Goal: Information Seeking & Learning: Learn about a topic

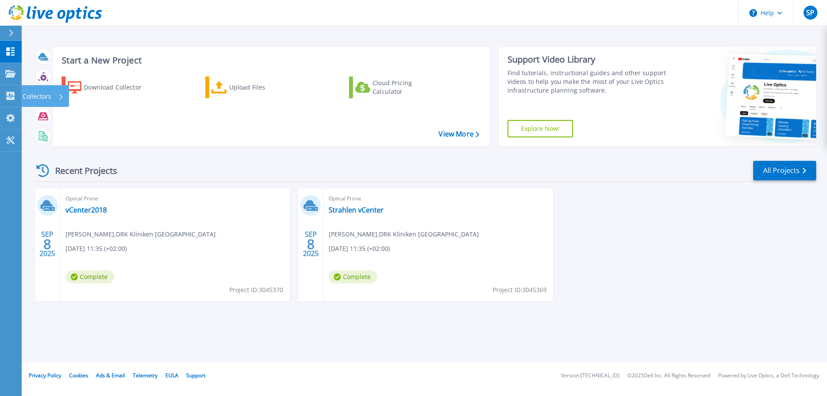
click at [640, 277] on div "SEP 8 2025 Optical Prime vCenter2018 Sebastian Pachl , DRK Kliniken Berlin West…" at bounding box center [421, 253] width 790 height 130
click at [96, 239] on div "Optical Prime vCenter2018 Sebastian Pachl , DRK Kliniken Berlin Westend 09.08.2…" at bounding box center [174, 244] width 229 height 112
click at [96, 214] on link "vCenter2018" at bounding box center [86, 209] width 41 height 9
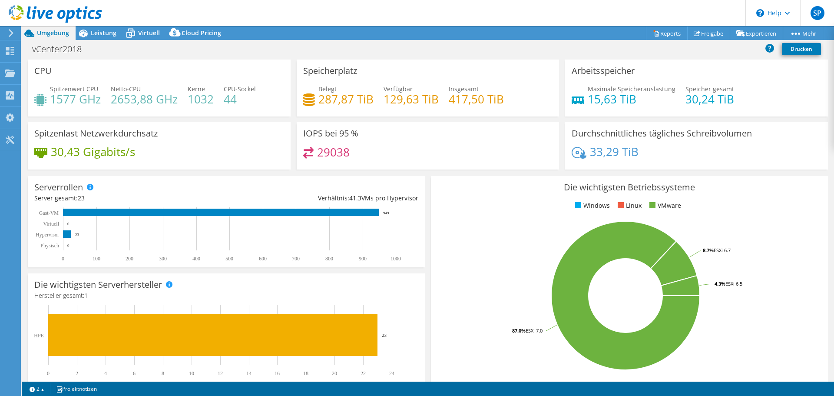
select select "USD"
click at [104, 35] on span "Leistung" at bounding box center [104, 33] width 26 height 8
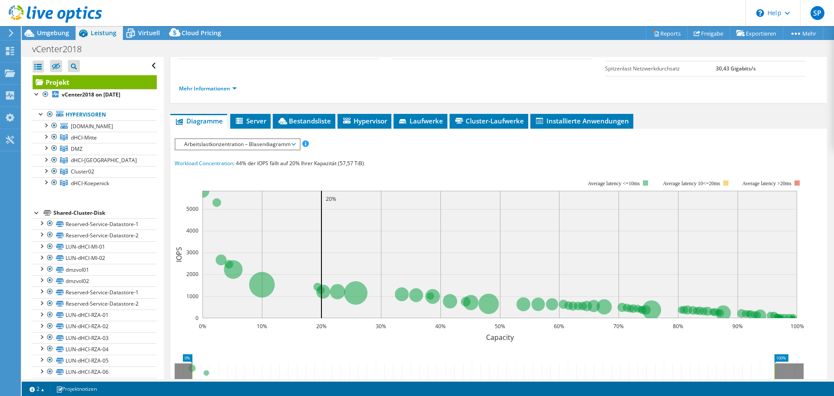
scroll to position [112, 0]
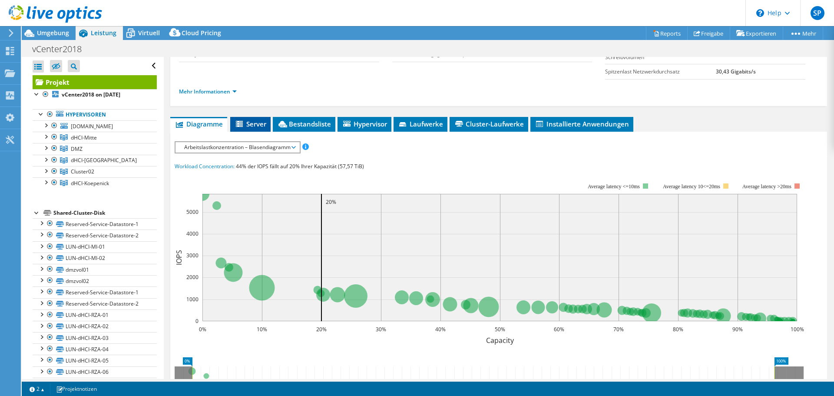
click at [257, 125] on span "Server" at bounding box center [250, 123] width 32 height 9
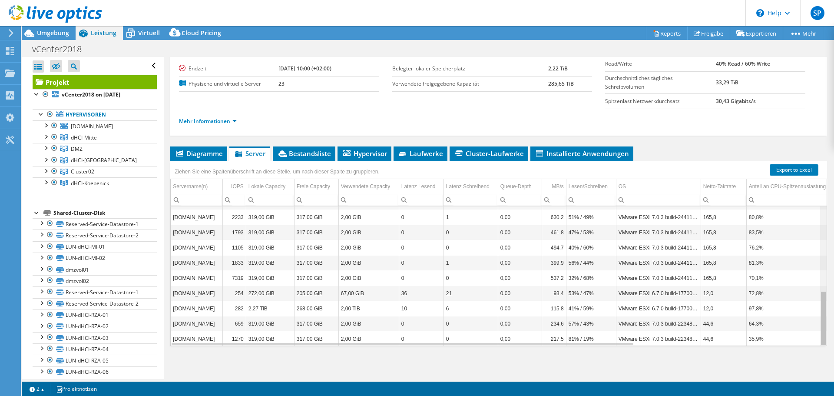
scroll to position [214, 0]
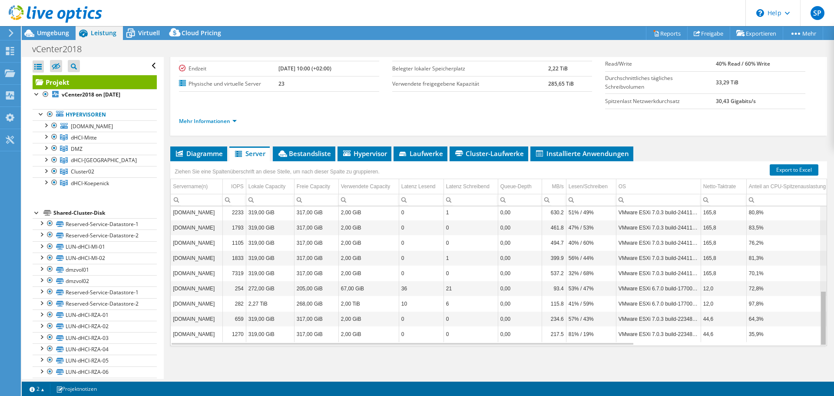
drag, startPoint x: 816, startPoint y: 211, endPoint x: 821, endPoint y: 303, distance: 92.2
click at [821, 303] on body "SP Endbenutzer Sebastian Pachl s.pachl@drk-kliniken-berlin.de DRK Kliniken Berl…" at bounding box center [417, 198] width 834 height 396
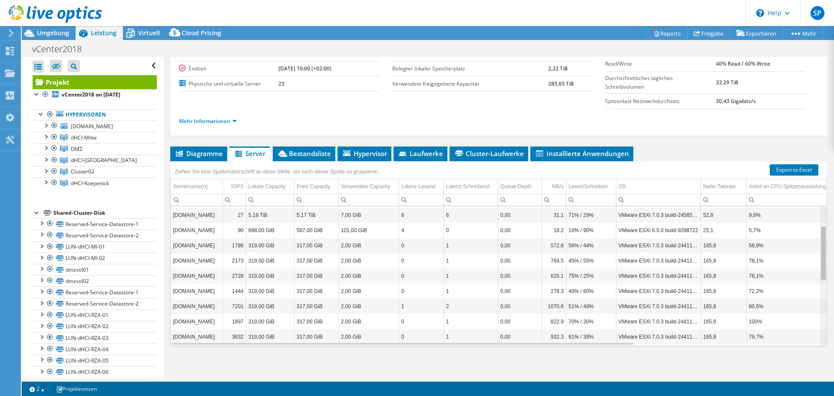
scroll to position [34, 0]
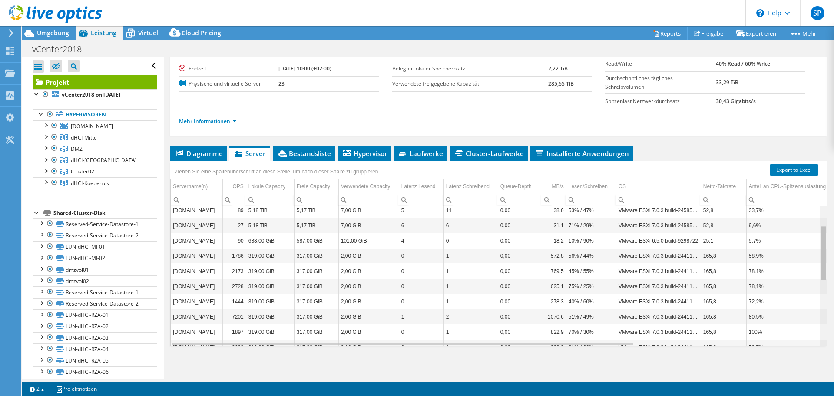
drag, startPoint x: 818, startPoint y: 305, endPoint x: 812, endPoint y: 217, distance: 88.4
click at [812, 217] on body "SP Endbenutzer Sebastian Pachl s.pachl@drk-kliniken-berlin.de DRK Kliniken Berl…" at bounding box center [417, 198] width 834 height 396
click at [653, 238] on td "VMware ESXi 6.5.0 build-9298722" at bounding box center [658, 240] width 85 height 15
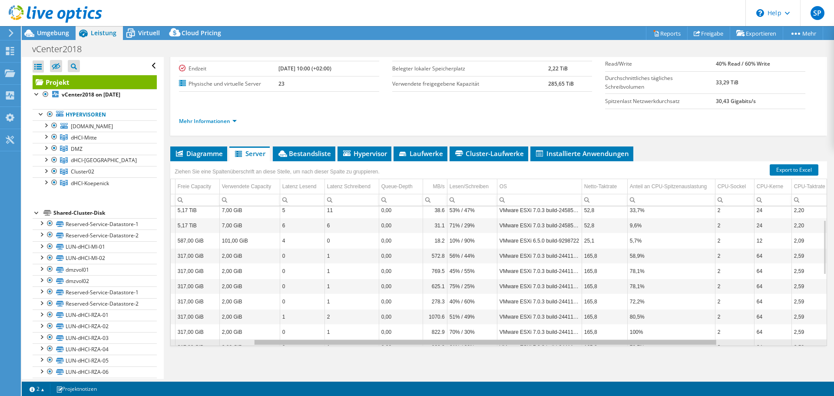
scroll to position [0, 0]
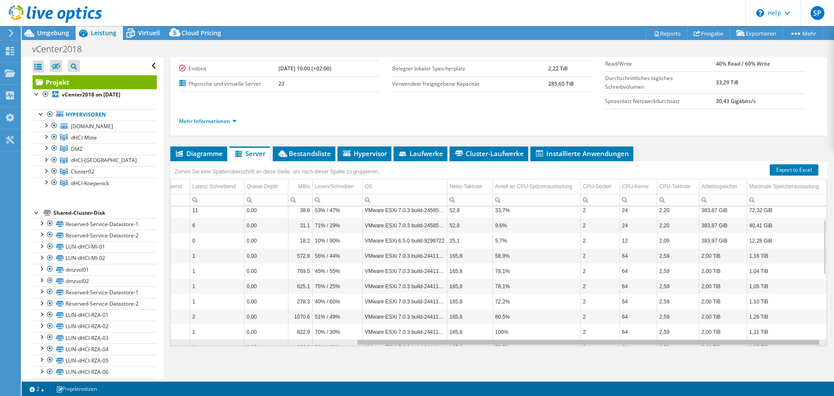
drag, startPoint x: 486, startPoint y: 343, endPoint x: 700, endPoint y: 363, distance: 214.6
click at [700, 363] on body "SP Endbenutzer Sebastian Pachl s.pachl@drk-kliniken-berlin.de DRK Kliniken Berl…" at bounding box center [417, 198] width 834 height 396
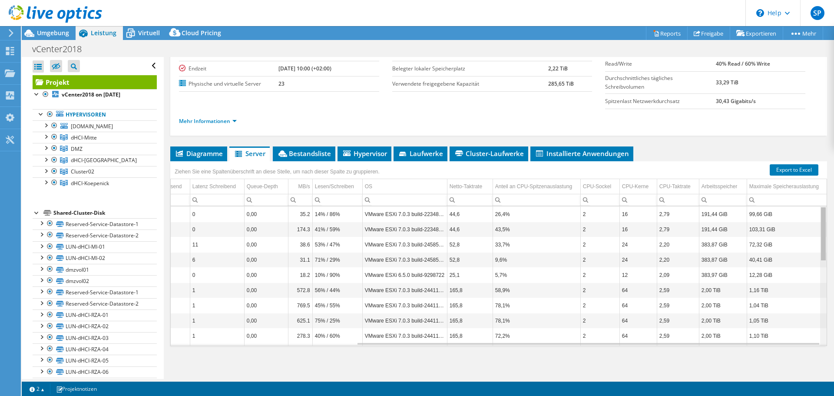
drag, startPoint x: 817, startPoint y: 236, endPoint x: 813, endPoint y: 201, distance: 34.5
click at [818, 202] on body "SP Endbenutzer Sebastian Pachl s.pachl@drk-kliniken-berlin.de DRK Kliniken Berl…" at bounding box center [417, 198] width 834 height 396
click at [190, 152] on span "Diagramme" at bounding box center [199, 153] width 48 height 9
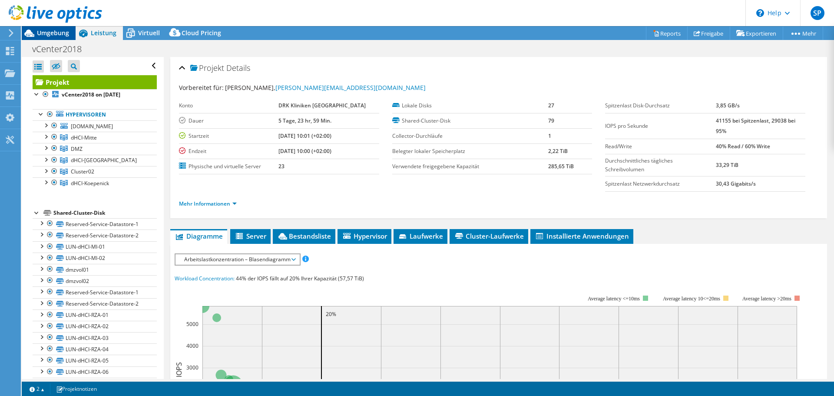
click at [49, 35] on span "Umgebung" at bounding box center [53, 33] width 32 height 8
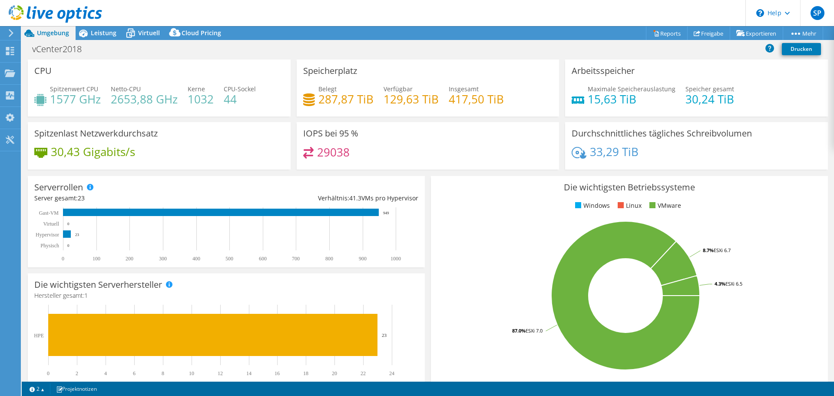
click at [436, 171] on div "IOPS bei 95 % 29038" at bounding box center [428, 148] width 269 height 53
click at [435, 172] on section "CPU Spitzenwert CPU 1577 GHz Netto-CPU 2653,88 GHz Kerne 1032 CPU-Sockel 44 Spe…" at bounding box center [428, 312] width 812 height 506
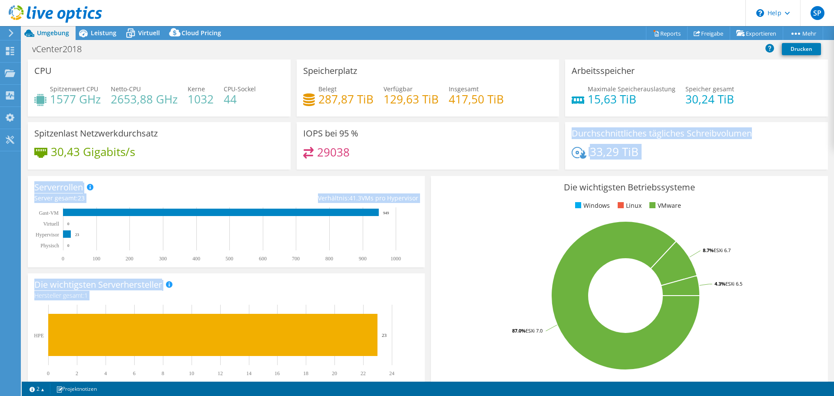
scroll to position [43, 0]
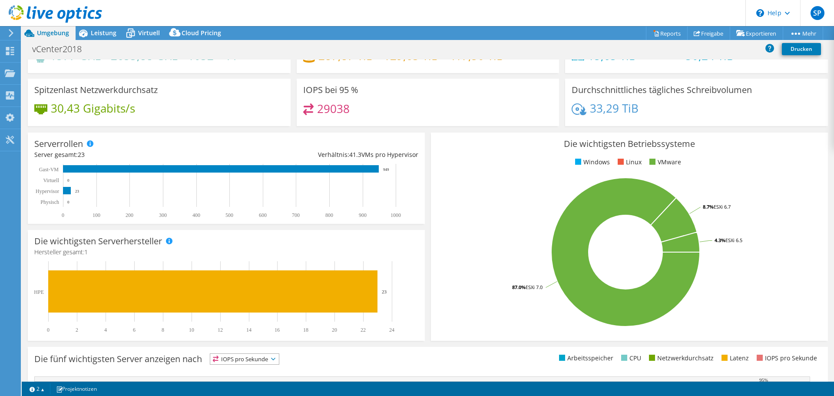
click at [436, 172] on div "Die wichtigsten Betriebssysteme Windows Linux VMware 87.0% ESXi 7.0 8.7% ESXi 6…" at bounding box center [629, 236] width 397 height 208
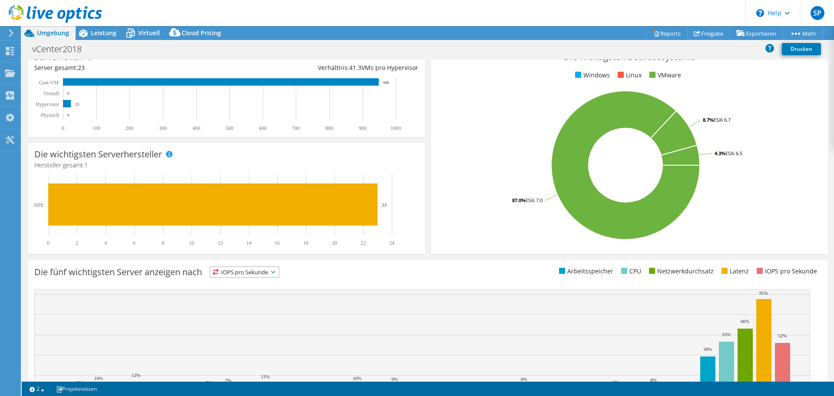
scroll to position [184, 0]
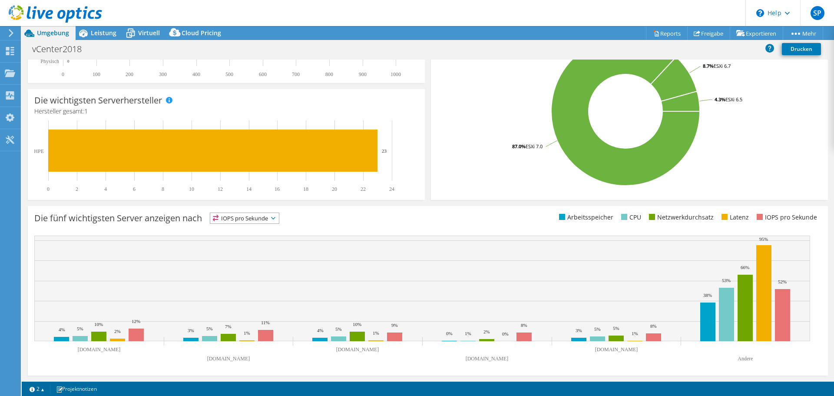
click at [264, 220] on span "IOPS pro Sekunde" at bounding box center [244, 218] width 69 height 10
click at [250, 277] on li "Latenz" at bounding box center [244, 278] width 69 height 12
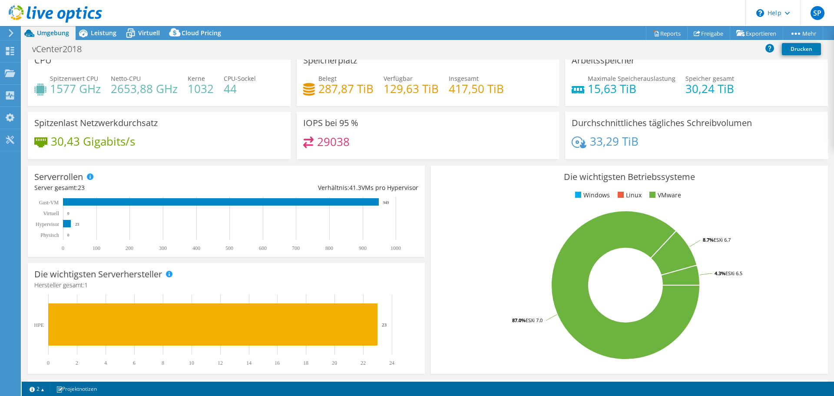
scroll to position [0, 0]
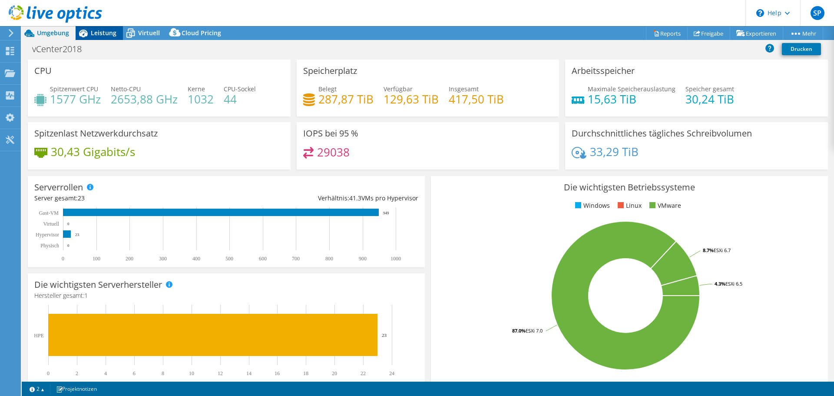
click at [111, 36] on span "Leistung" at bounding box center [104, 33] width 26 height 8
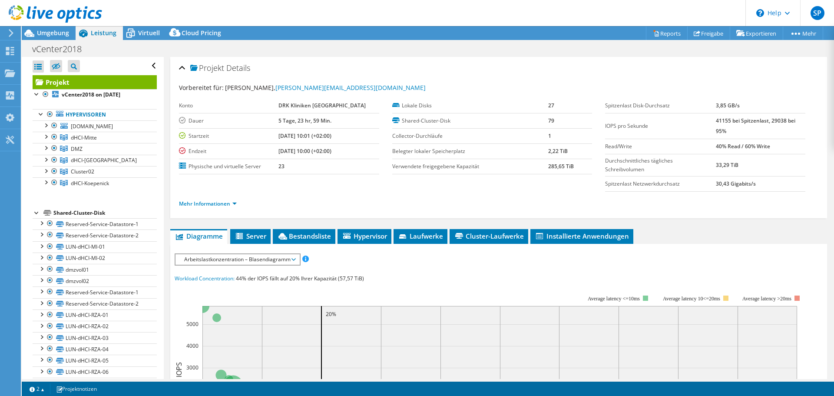
click at [109, 33] on span "Leistung" at bounding box center [104, 33] width 26 height 8
click at [47, 122] on div at bounding box center [45, 124] width 9 height 9
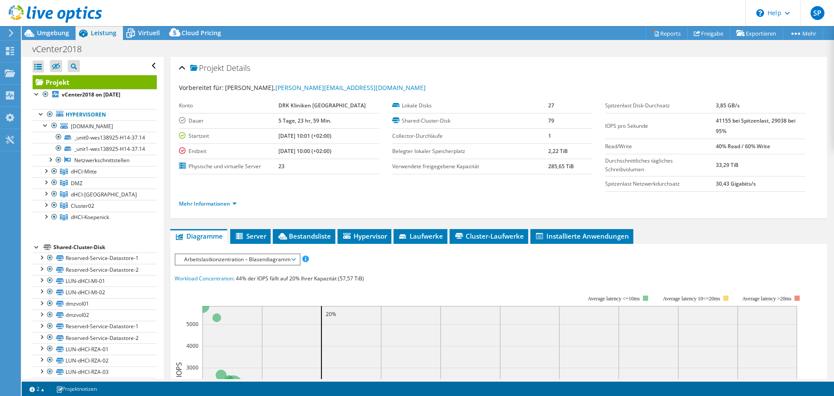
click at [259, 259] on span "Arbeitslastkonzentration – Blasendiagramm" at bounding box center [237, 259] width 115 height 10
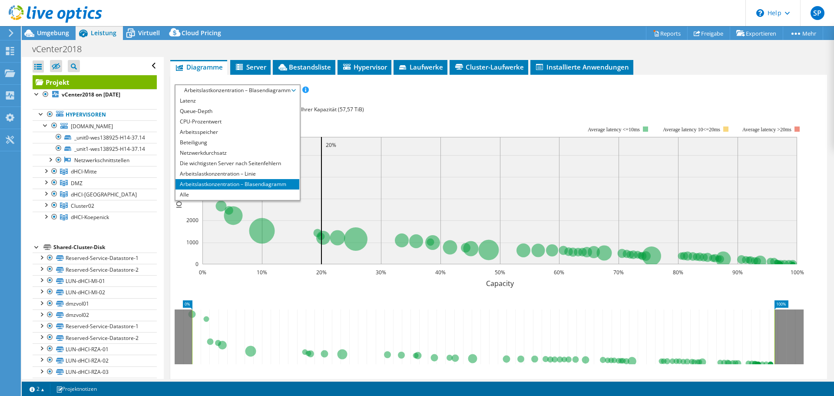
scroll to position [125, 0]
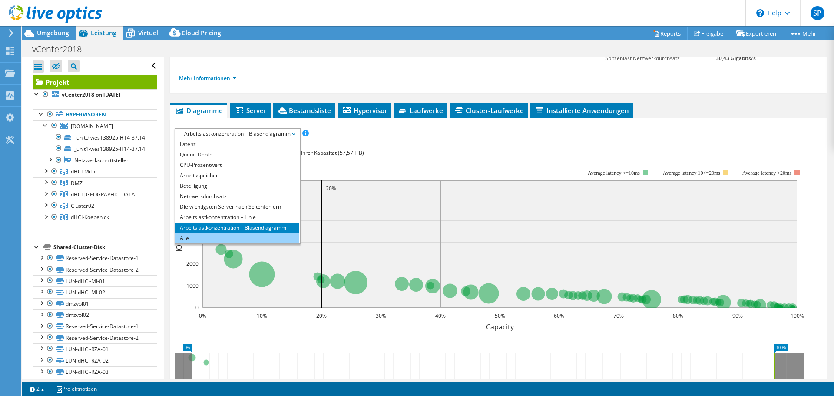
click at [196, 236] on li "Alle" at bounding box center [237, 238] width 124 height 10
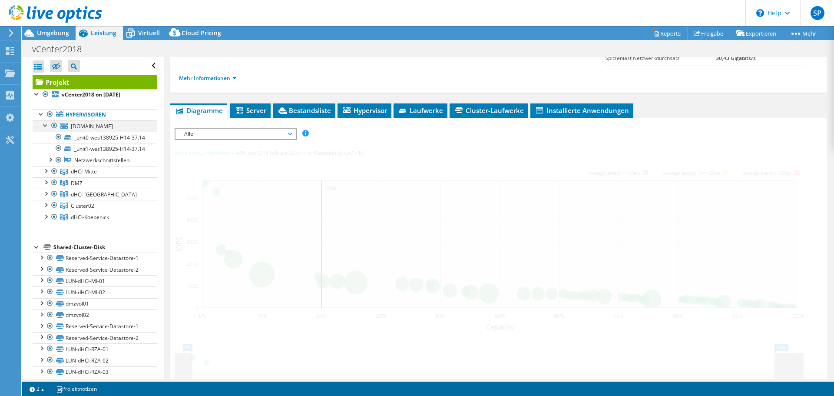
click at [46, 126] on div at bounding box center [45, 124] width 9 height 9
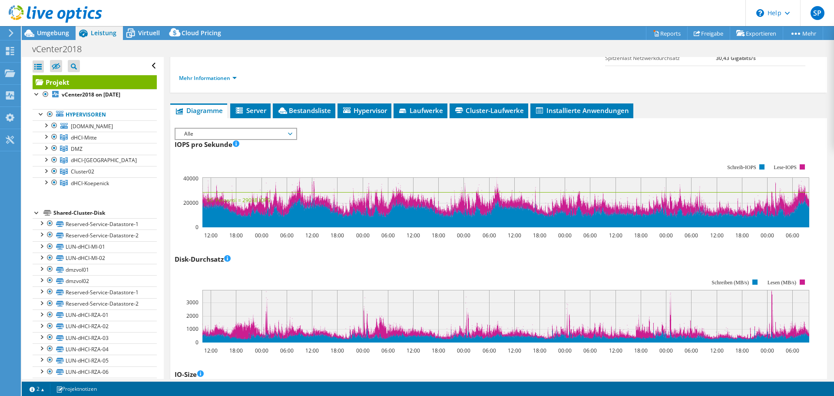
click at [349, 195] on icon at bounding box center [505, 211] width 607 height 32
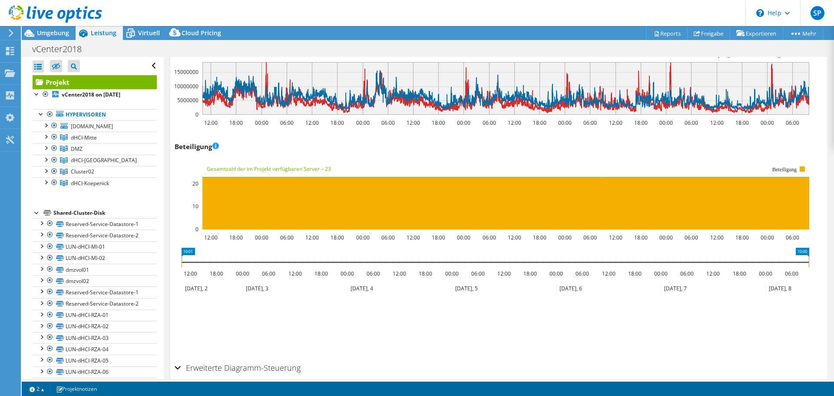
scroll to position [1082, 0]
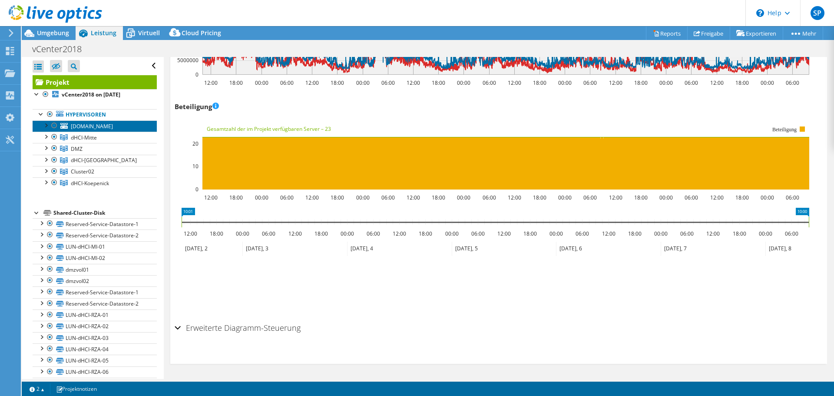
click at [113, 125] on span "[DOMAIN_NAME]" at bounding box center [92, 125] width 42 height 7
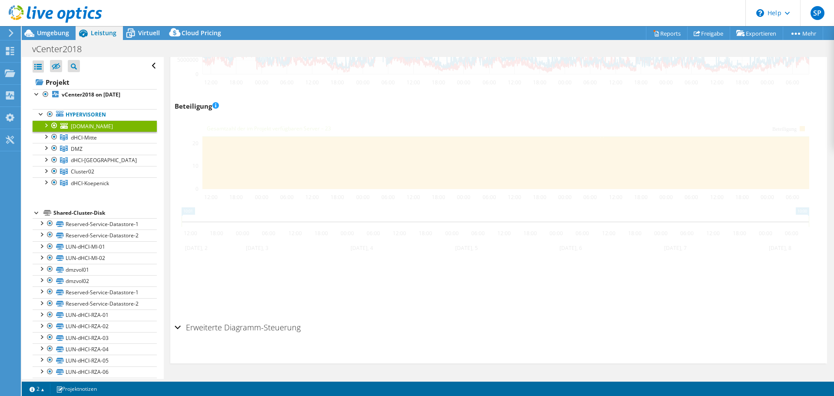
scroll to position [1040, 0]
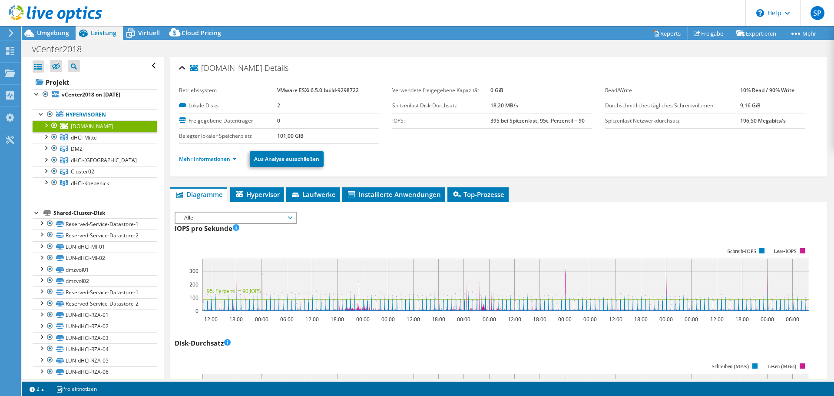
select select "USD"
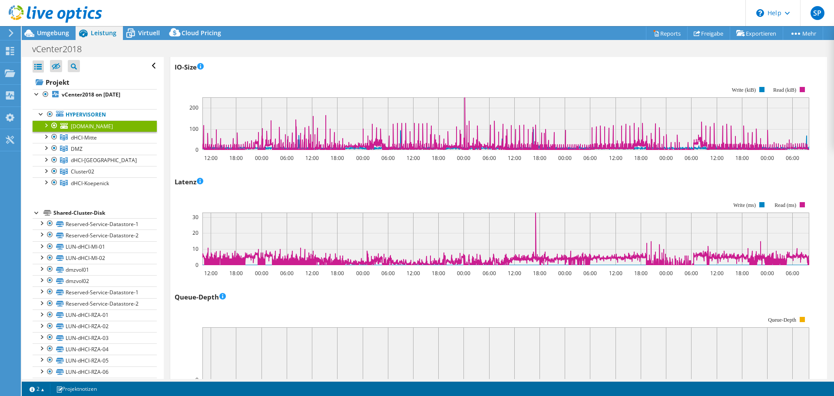
scroll to position [608, 0]
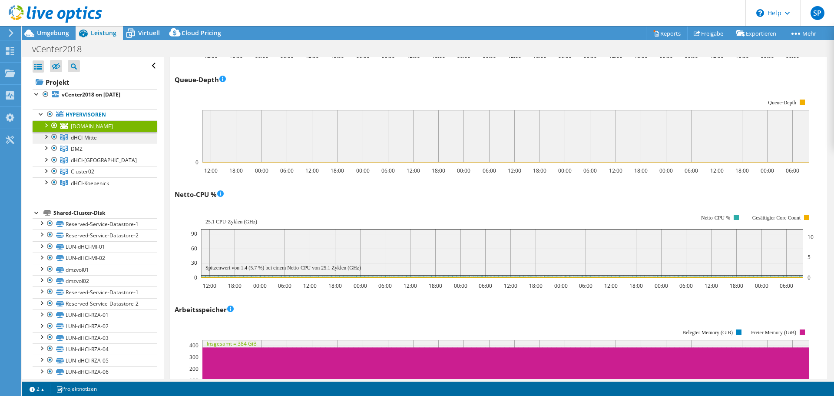
click at [87, 139] on span "dHCI-Mitte" at bounding box center [84, 137] width 26 height 7
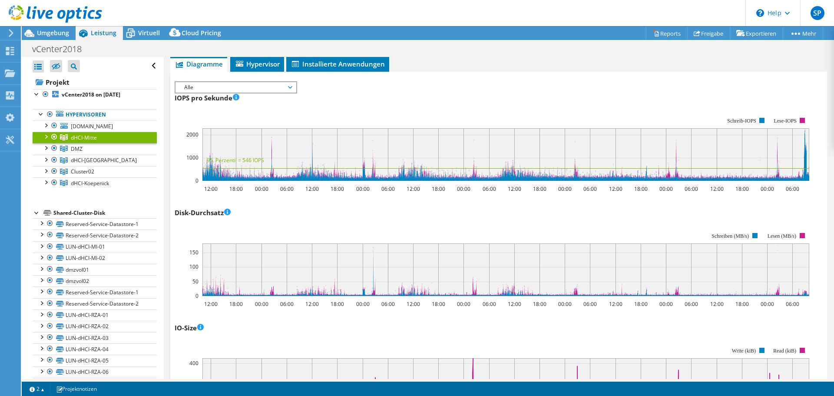
scroll to position [0, 0]
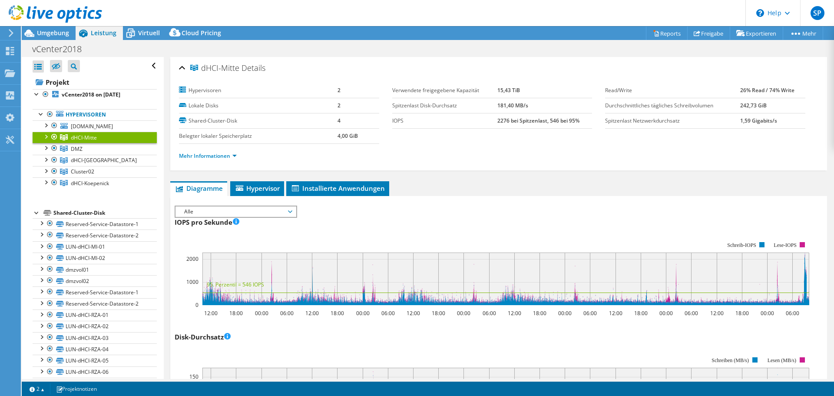
click at [47, 135] on div at bounding box center [45, 136] width 9 height 9
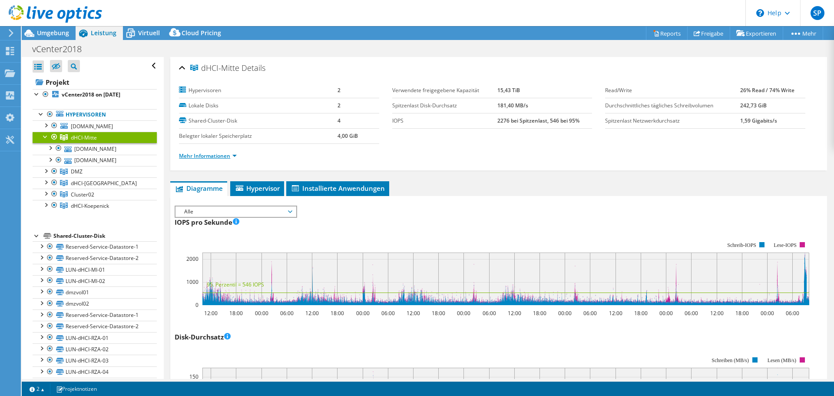
click at [230, 154] on link "Mehr Informationen" at bounding box center [208, 155] width 58 height 7
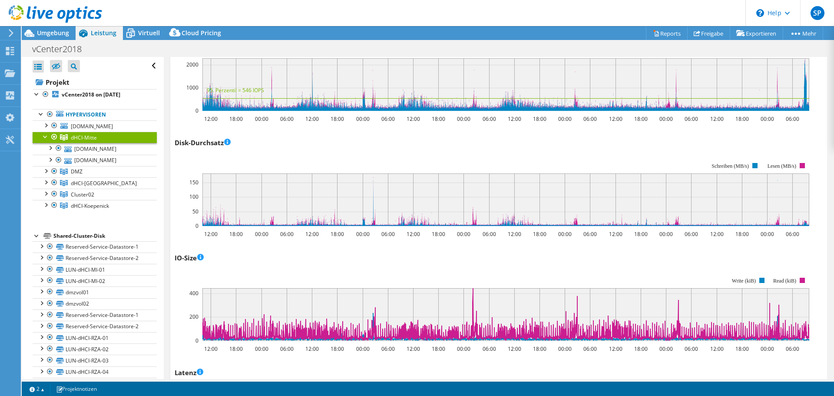
scroll to position [521, 0]
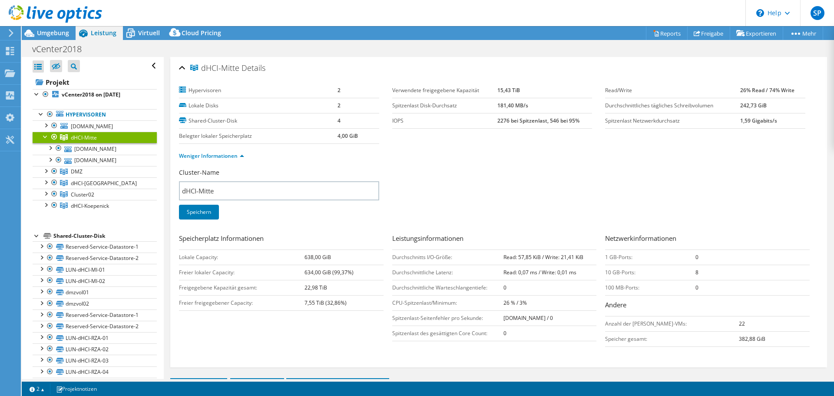
select select "USD"
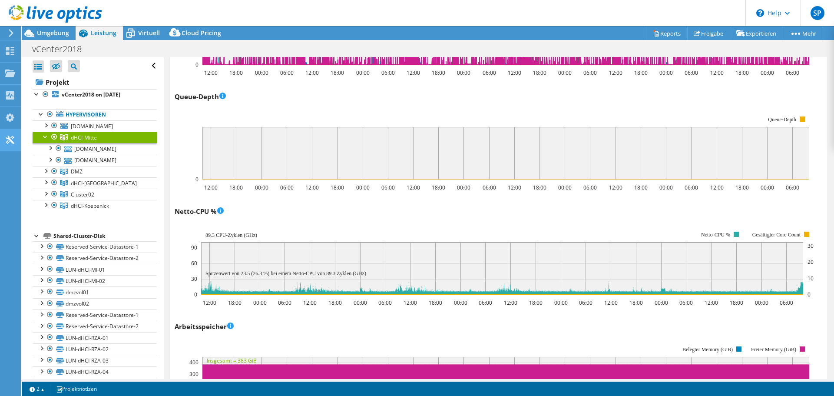
scroll to position [868, 0]
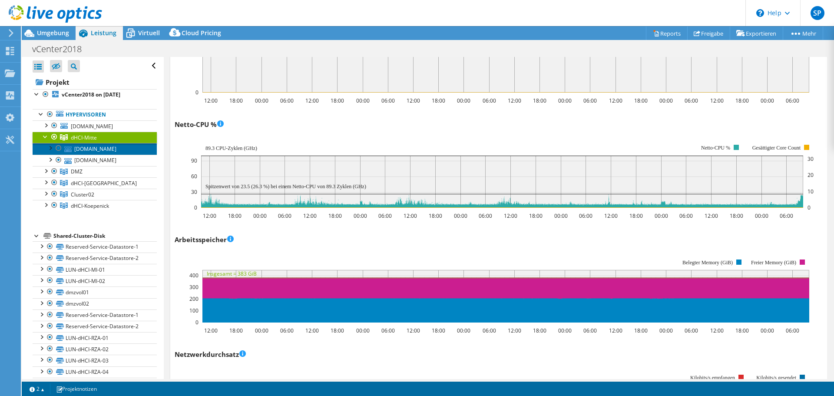
click at [102, 147] on link "[DOMAIN_NAME]" at bounding box center [95, 148] width 124 height 11
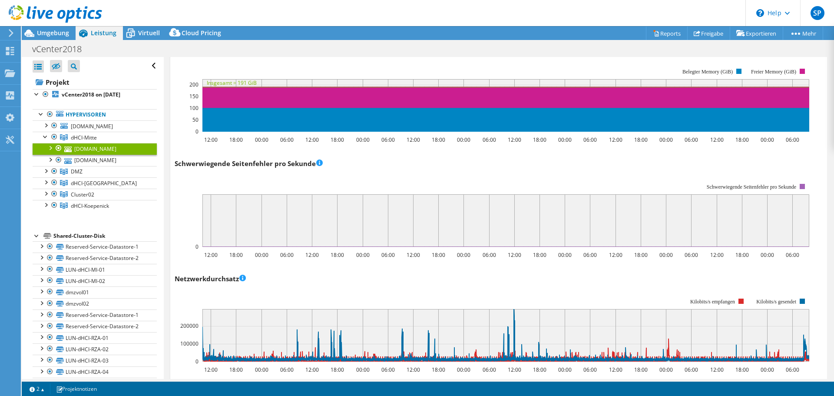
click at [198, 172] on rect at bounding box center [492, 215] width 634 height 87
click at [196, 172] on rect at bounding box center [492, 215] width 634 height 87
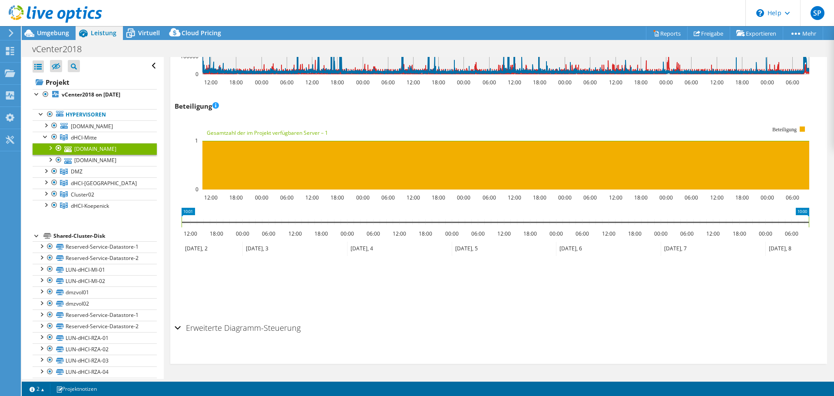
scroll to position [0, 0]
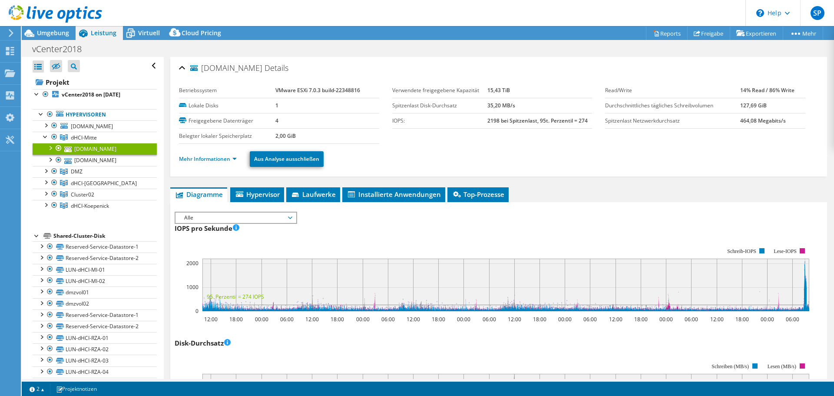
click at [192, 153] on ul "Mehr Informationen Aus Analyse ausschließen" at bounding box center [498, 158] width 639 height 18
click at [191, 158] on link "Mehr Informationen" at bounding box center [208, 158] width 58 height 7
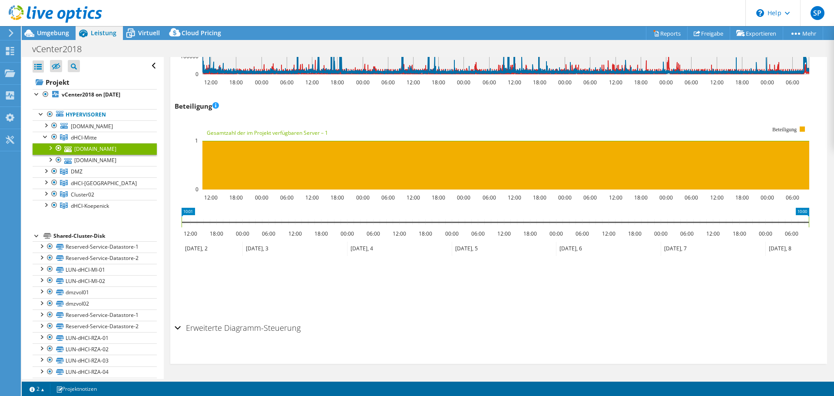
scroll to position [1245, 0]
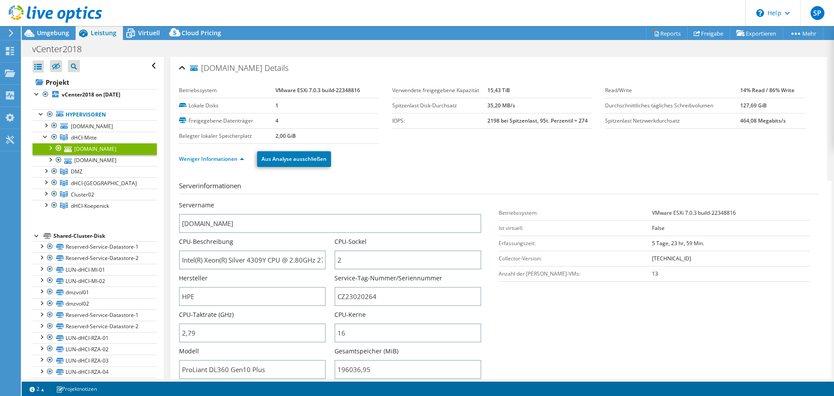
select select "USD"
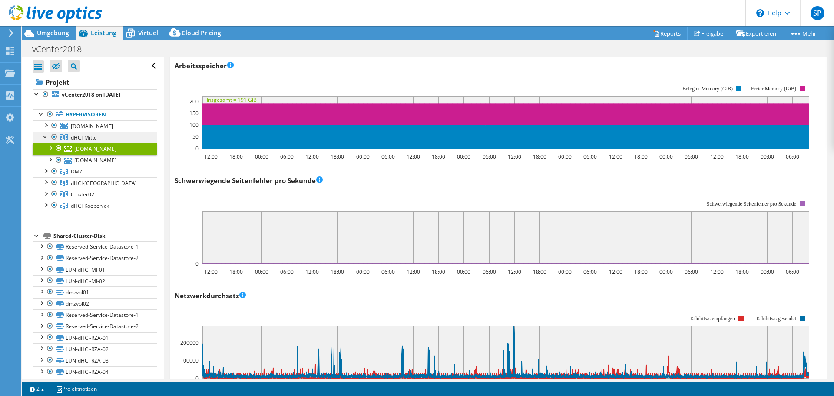
scroll to position [31, 0]
click at [89, 135] on span "dHCI-Mitte" at bounding box center [84, 137] width 26 height 7
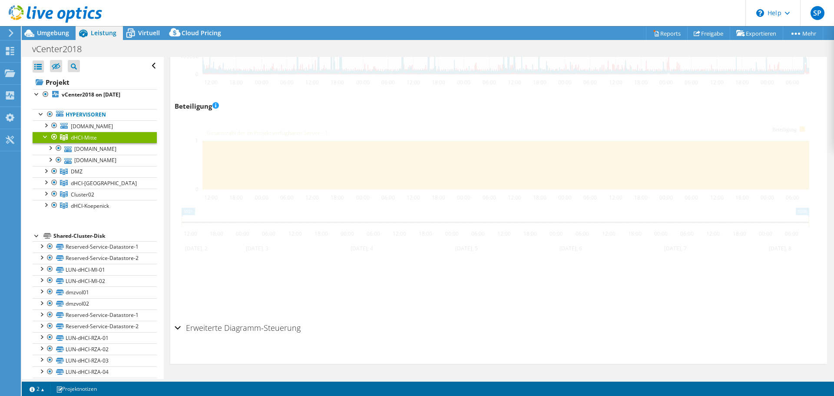
scroll to position [845, 0]
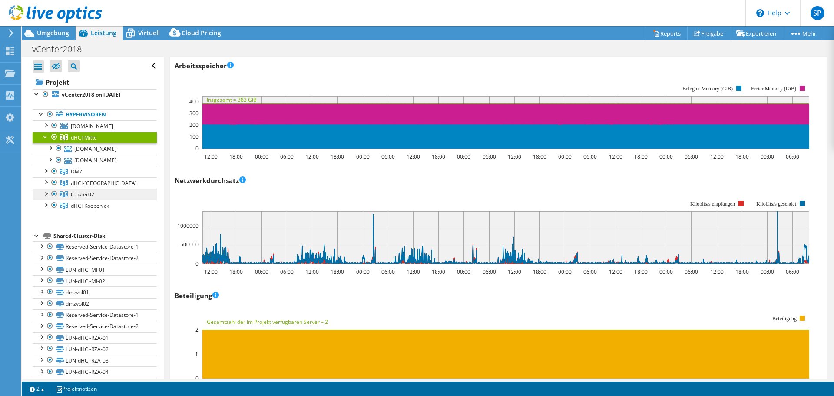
click at [100, 194] on link "Cluster02" at bounding box center [95, 193] width 124 height 11
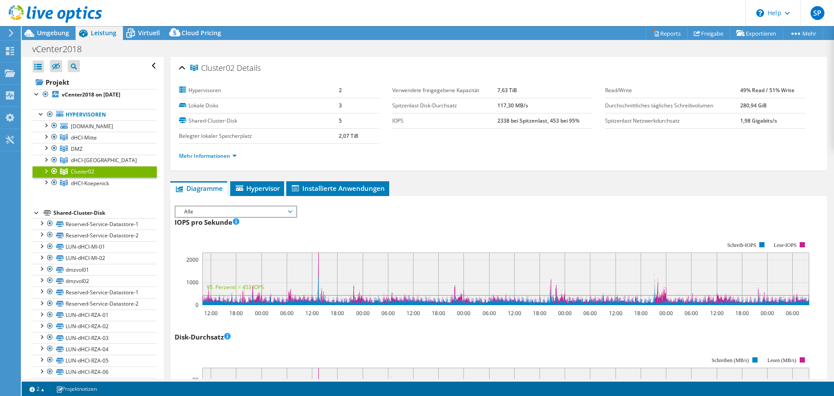
select select "USD"
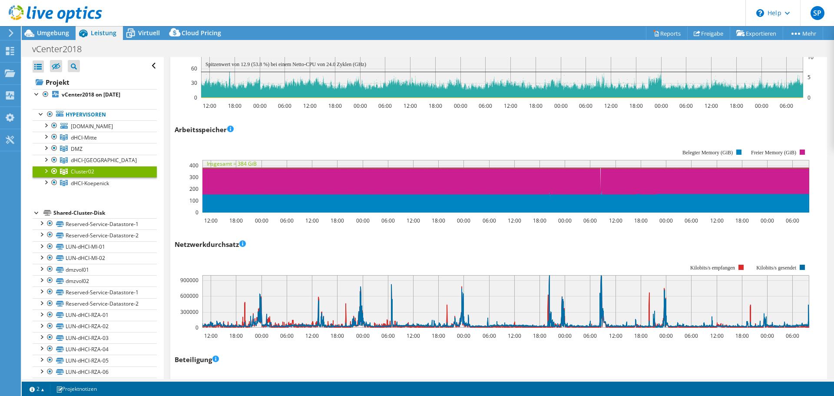
scroll to position [695, 0]
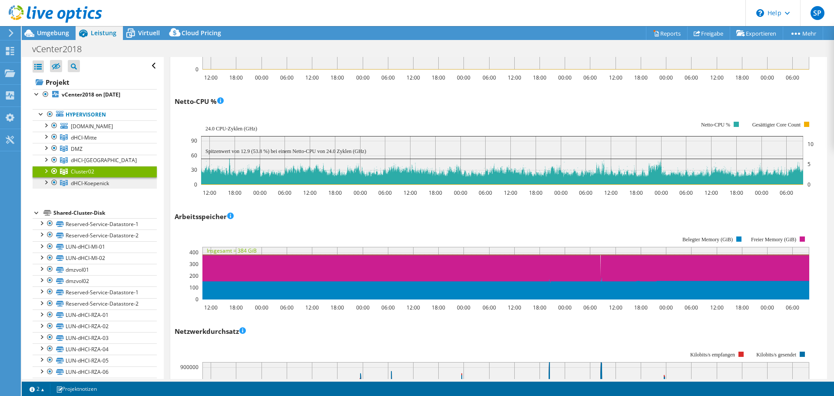
click at [89, 182] on span "dHCI-Koepenick" at bounding box center [90, 182] width 38 height 7
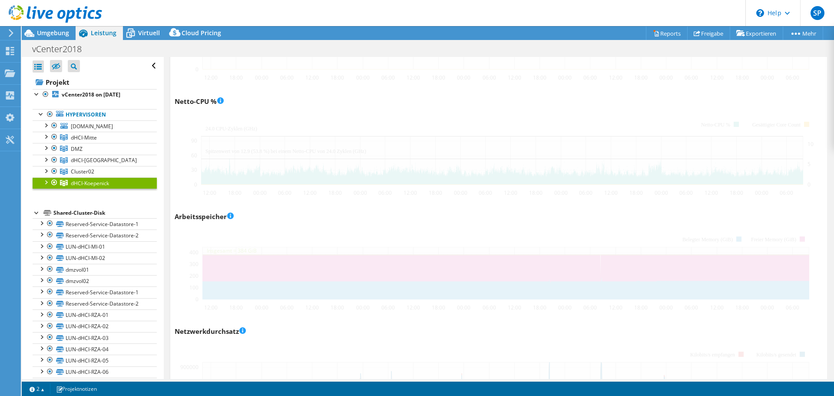
click at [191, 167] on div at bounding box center [499, 85] width 648 height 1148
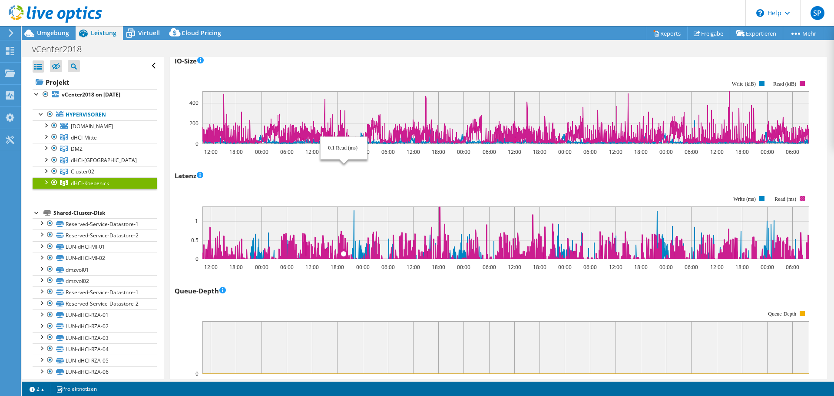
scroll to position [304, 0]
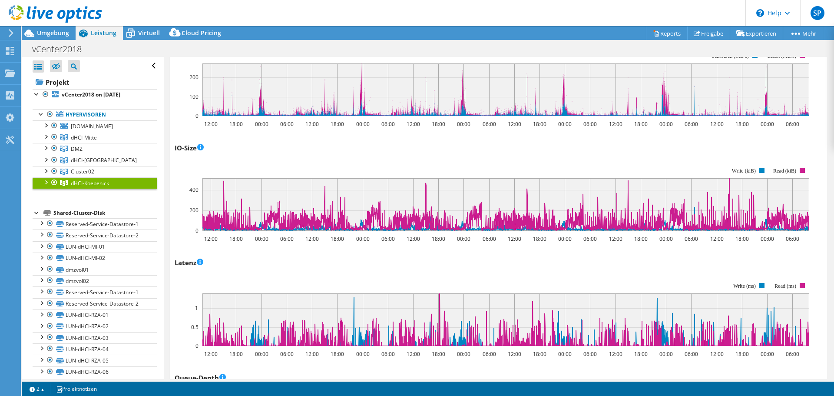
click at [60, 34] on span "Umgebung" at bounding box center [53, 33] width 32 height 8
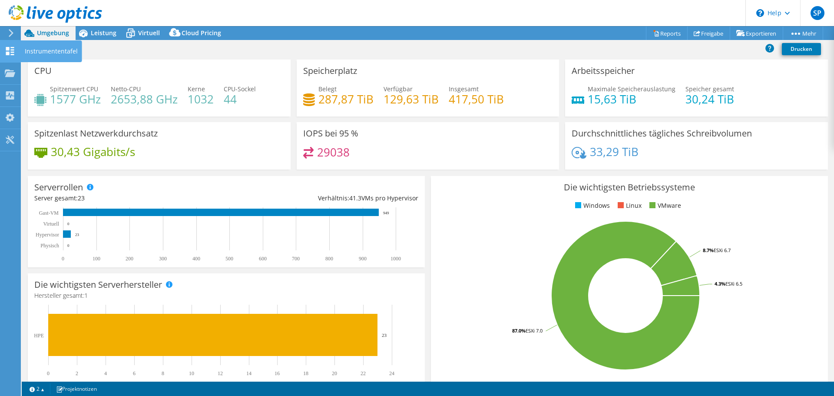
click at [13, 53] on icon at bounding box center [10, 51] width 10 height 8
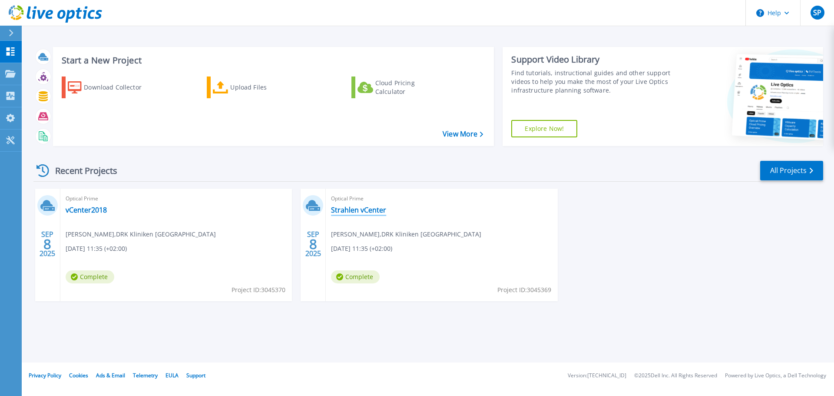
click at [373, 212] on link "Strahlen vCenter" at bounding box center [358, 209] width 55 height 9
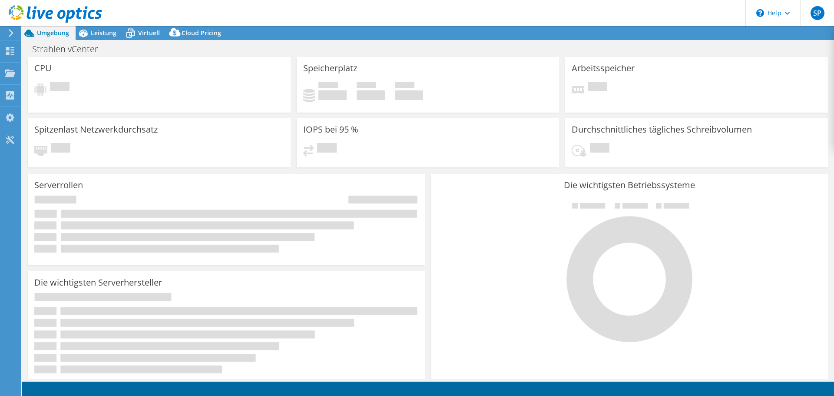
drag, startPoint x: 0, startPoint y: 0, endPoint x: 373, endPoint y: 212, distance: 429.3
click at [373, 212] on rect at bounding box center [239, 213] width 356 height 8
select select "USD"
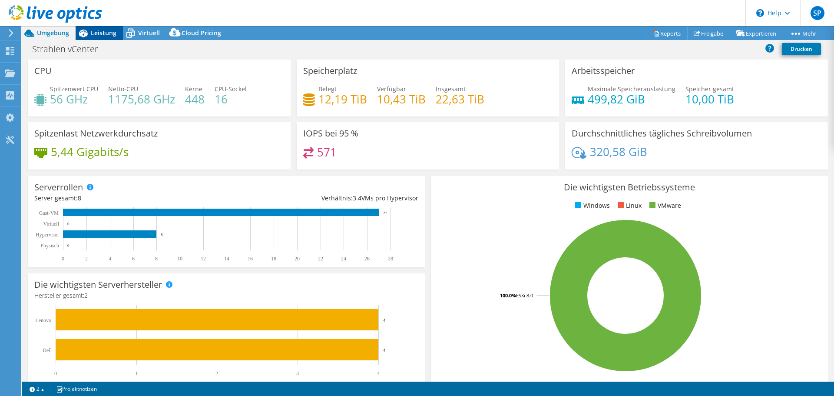
click at [106, 32] on span "Leistung" at bounding box center [104, 33] width 26 height 8
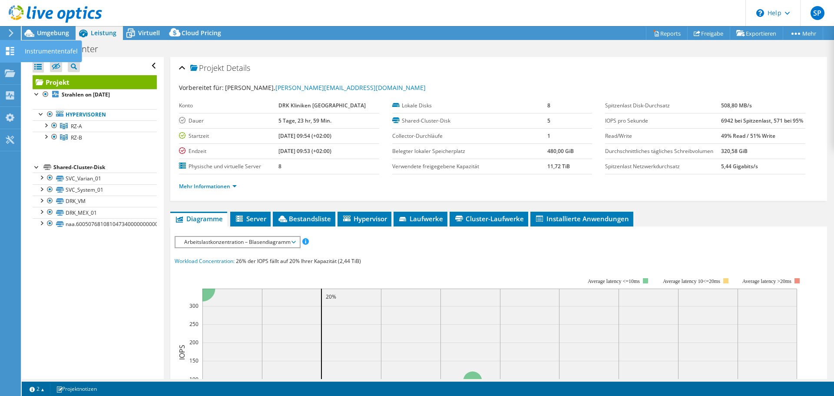
click at [12, 49] on use at bounding box center [10, 51] width 8 height 8
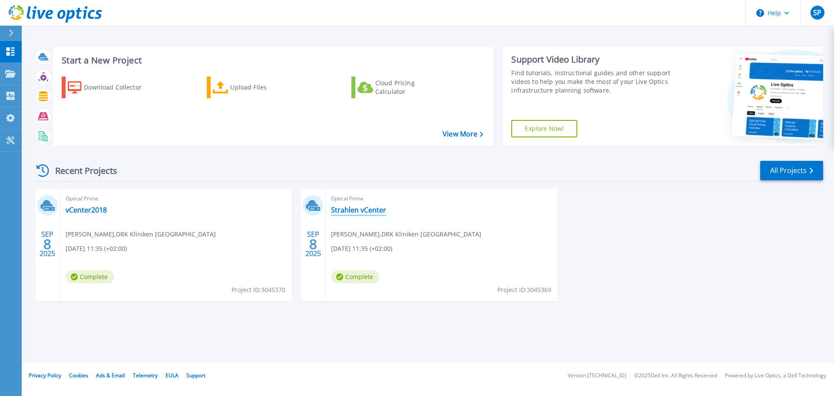
click at [341, 206] on link "Strahlen vCenter" at bounding box center [358, 209] width 55 height 9
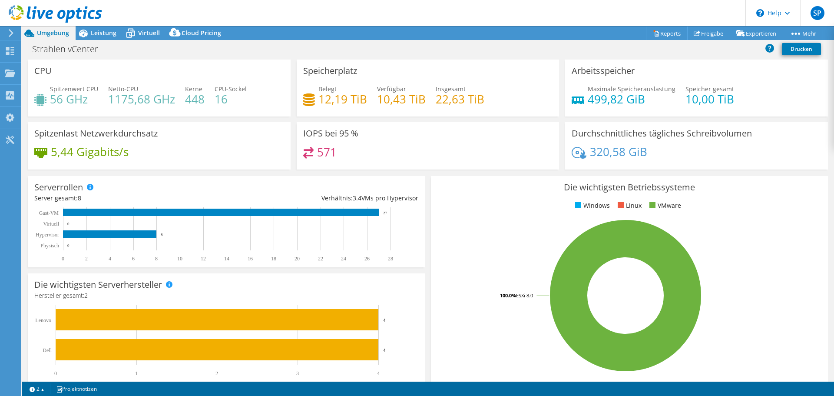
click at [440, 325] on rect at bounding box center [625, 295] width 376 height 152
